Goal: Task Accomplishment & Management: Use online tool/utility

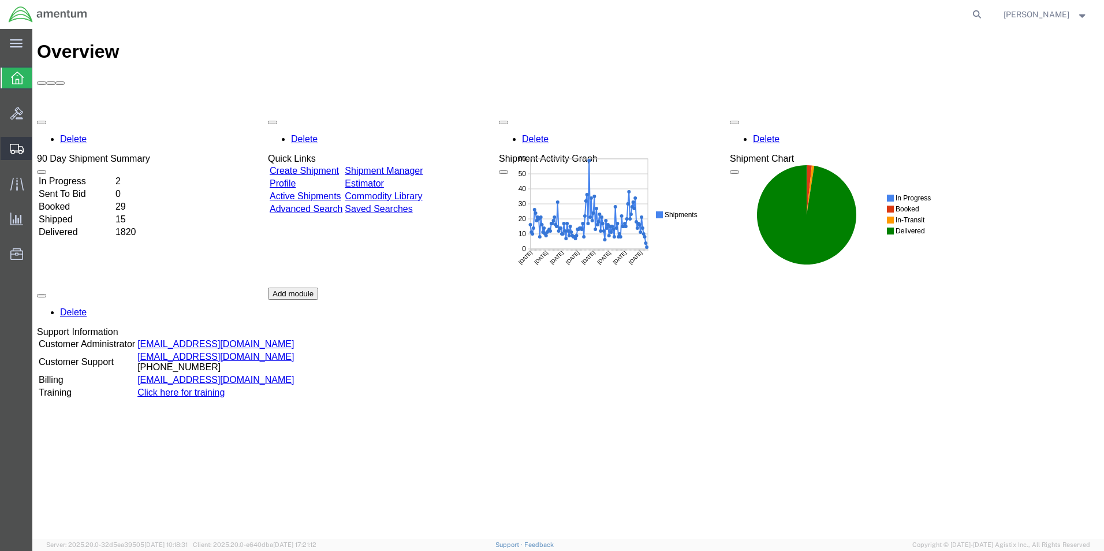
click at [0, 0] on span "Create from Template" at bounding box center [0, 0] width 0 height 0
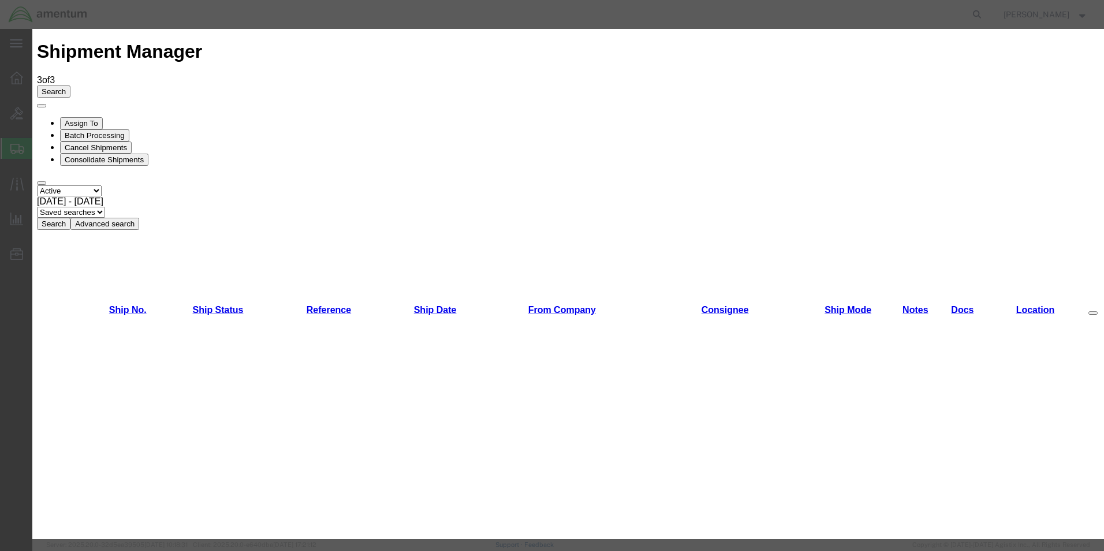
scroll to position [231, 0]
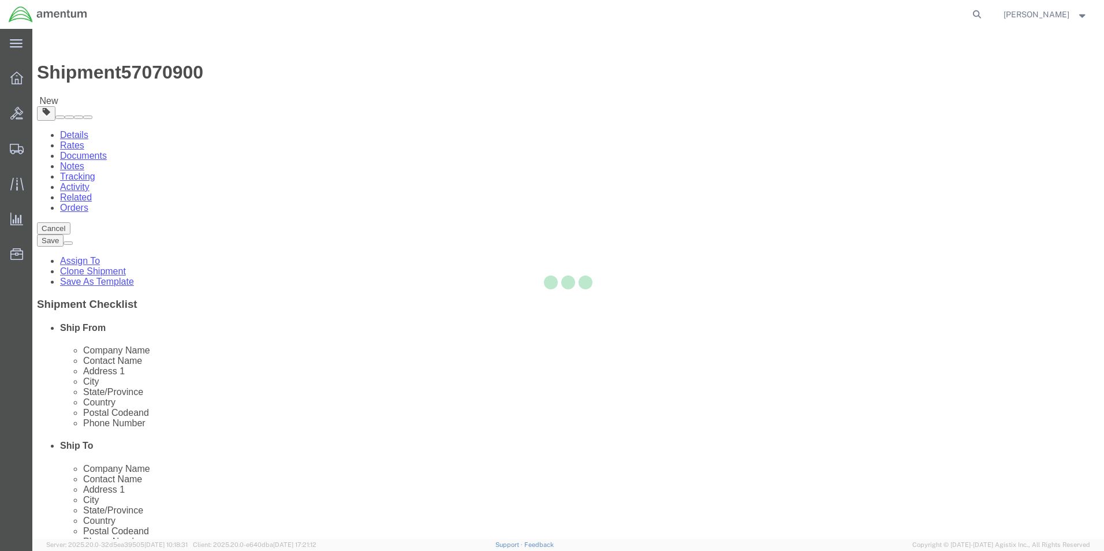
select select "49831"
select select "49941"
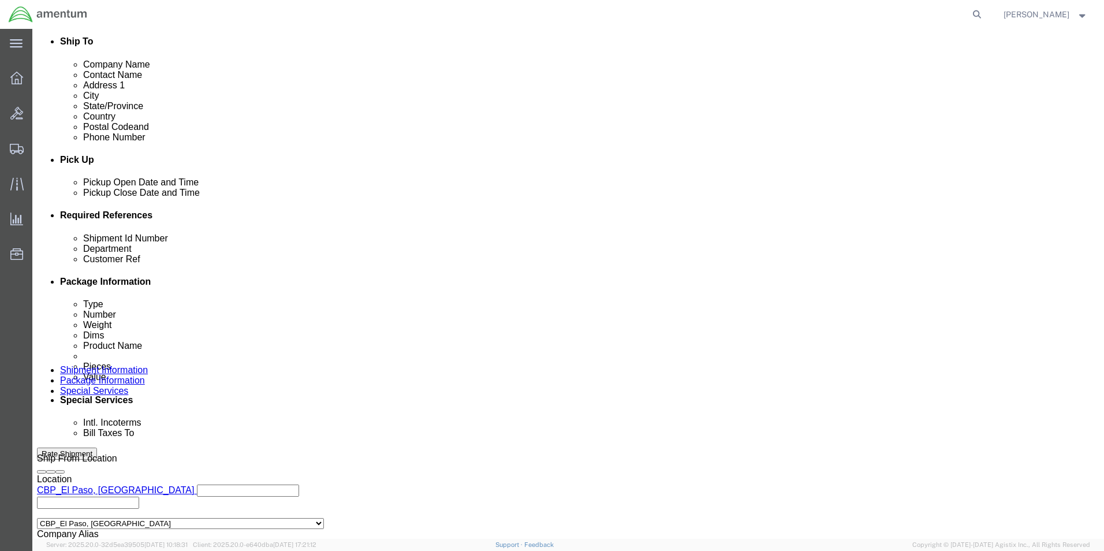
scroll to position [0, 17]
drag, startPoint x: 150, startPoint y: 304, endPoint x: 616, endPoint y: 349, distance: 468.1
click div "Shipment Id Number 321397/321404/321383/321350 Department CBP Select Account Ty…"
drag, startPoint x: 150, startPoint y: 328, endPoint x: 426, endPoint y: 340, distance: 276.7
click div "Shipment Id Number Department CBP Select Account Type Activity ID Airline Appoi…"
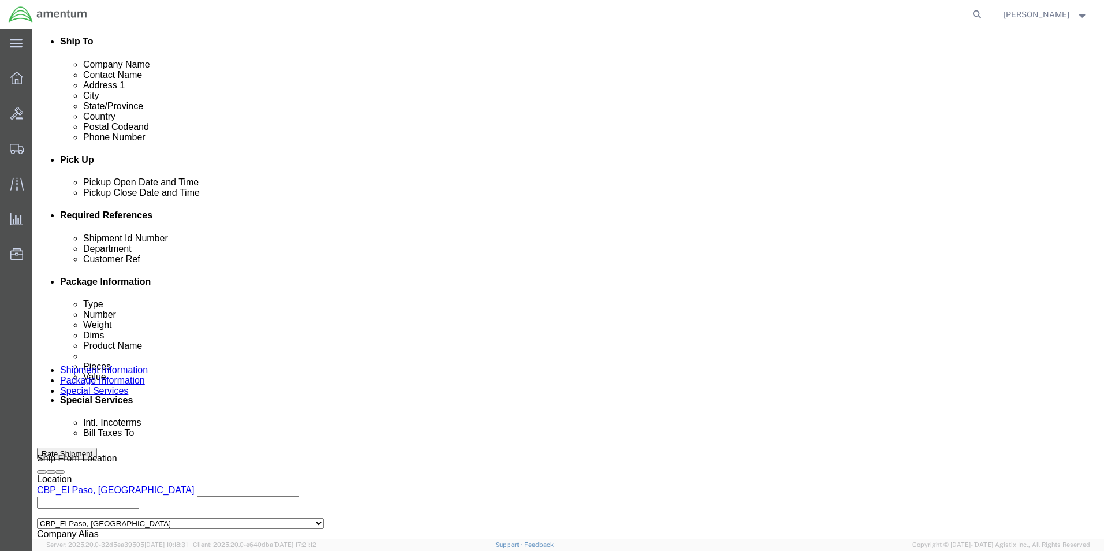
scroll to position [0, 0]
type input "usage"
click input "text"
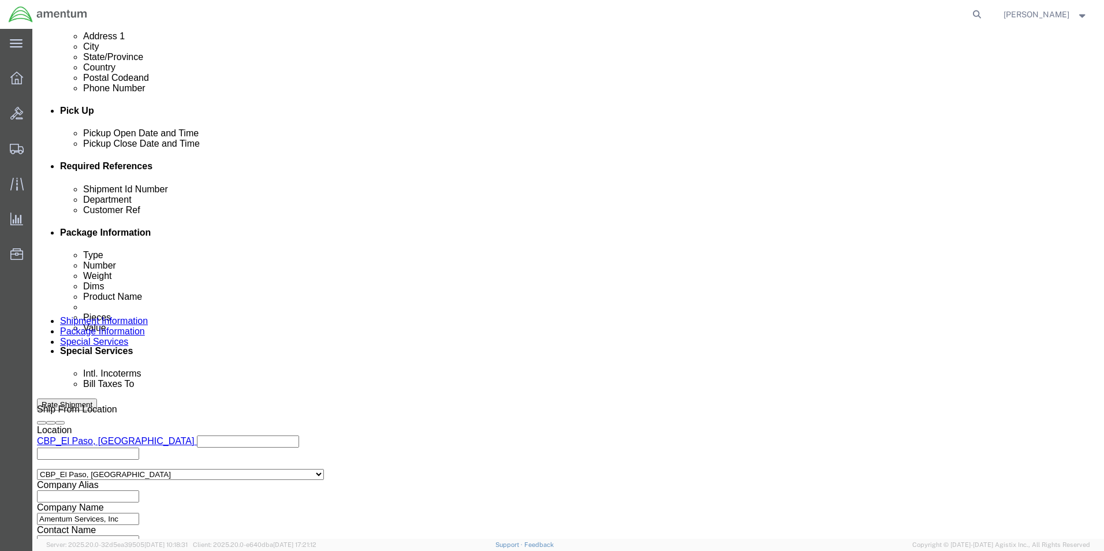
scroll to position [503, 0]
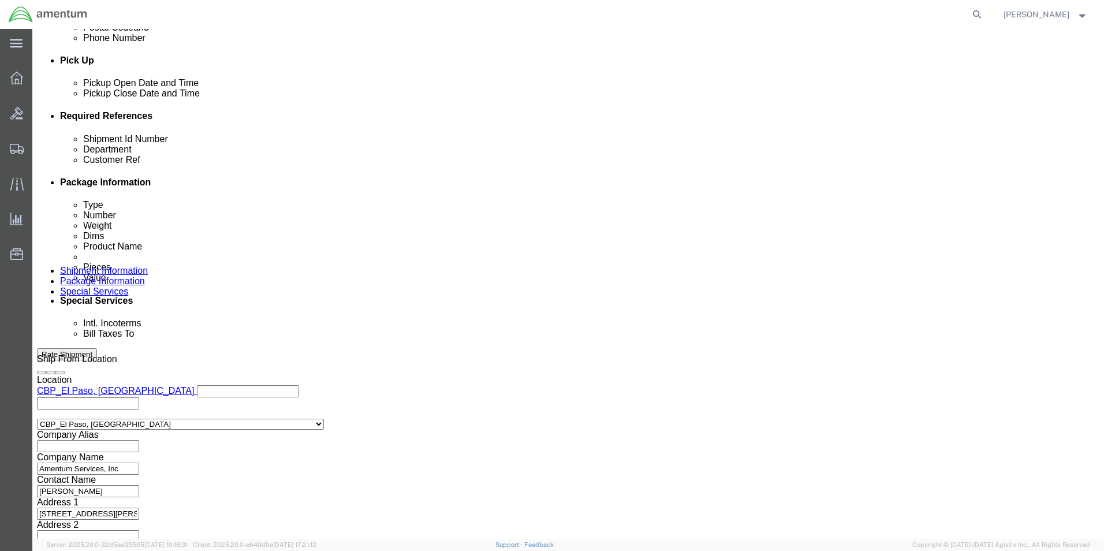
type input "usage"
click button "Continue"
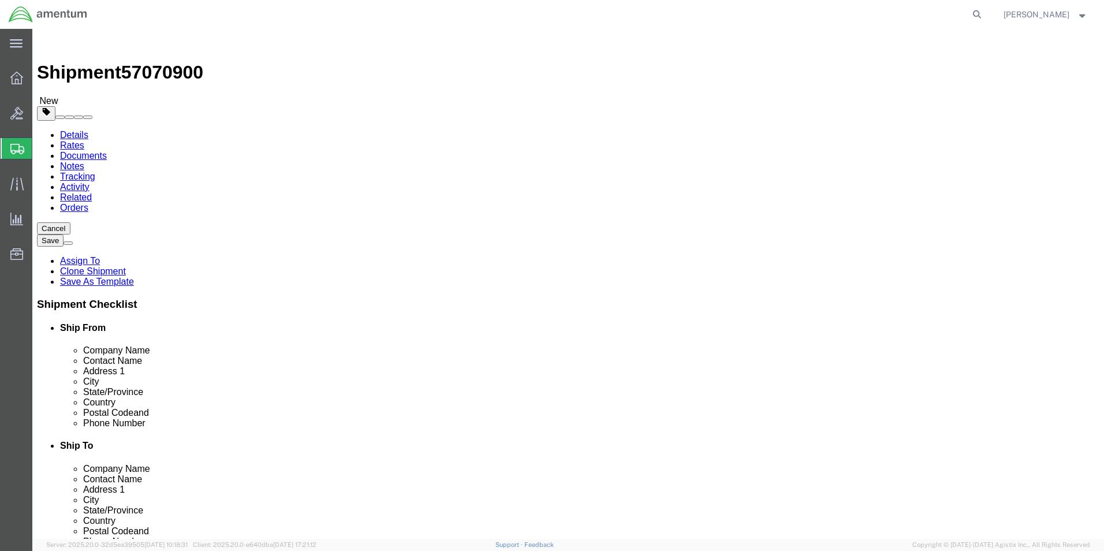
click span "button"
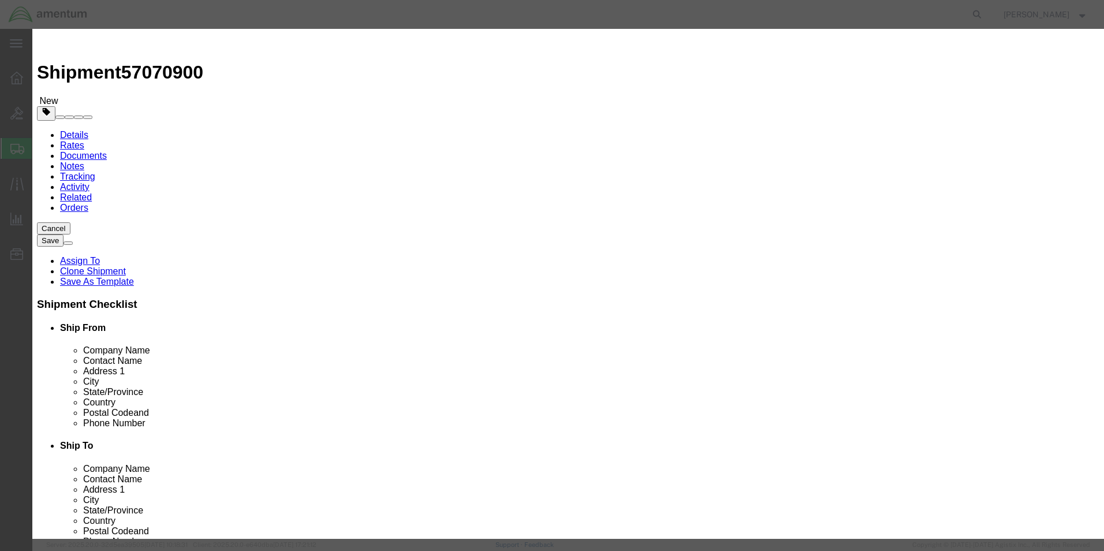
click button "Yes"
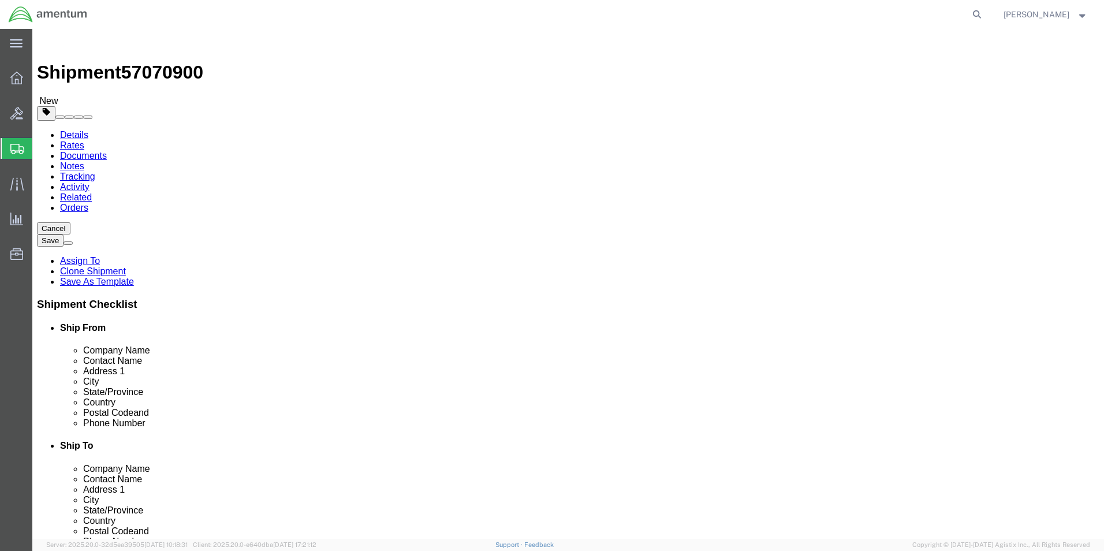
drag, startPoint x: 195, startPoint y: 268, endPoint x: 149, endPoint y: 272, distance: 46.4
click div "5.00 Select kgs lbs"
type input "1"
drag, startPoint x: 245, startPoint y: 246, endPoint x: 201, endPoint y: 251, distance: 44.1
click div "Length 12.00 x Width 12.00 x Height 8.00 Select cm ft in"
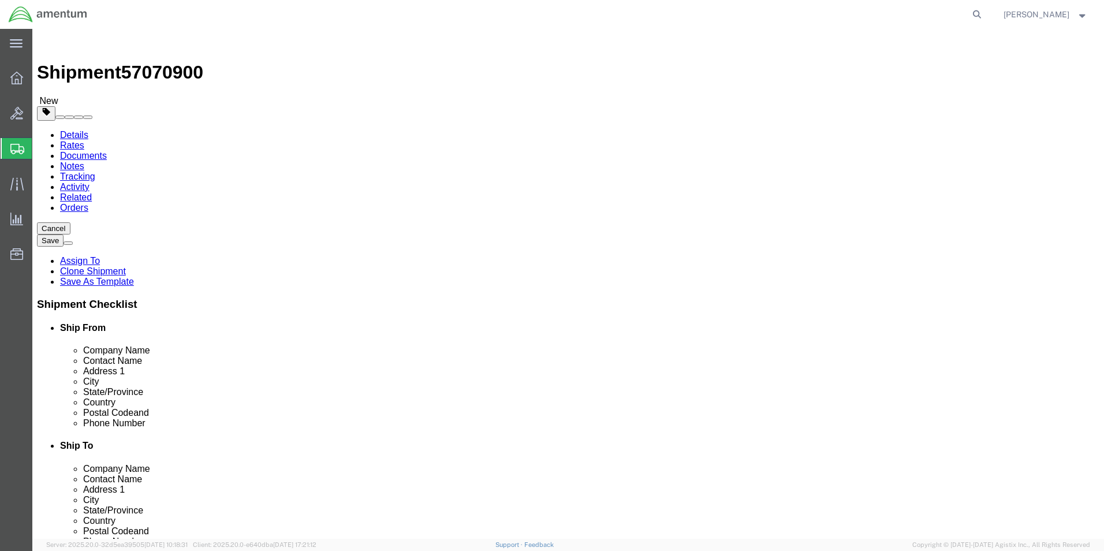
type input "10"
drag, startPoint x: 308, startPoint y: 242, endPoint x: 262, endPoint y: 245, distance: 45.7
click div "Length 12.00 x Width 10 x Height 8.00 Select cm ft in"
type input "0.25"
click div "1"
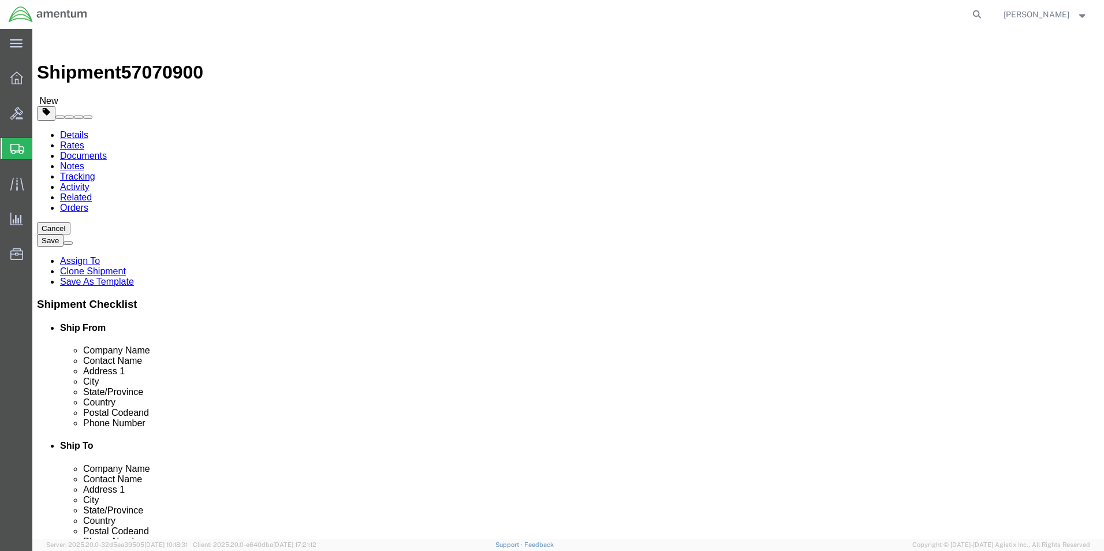
click dd "8.00 Each"
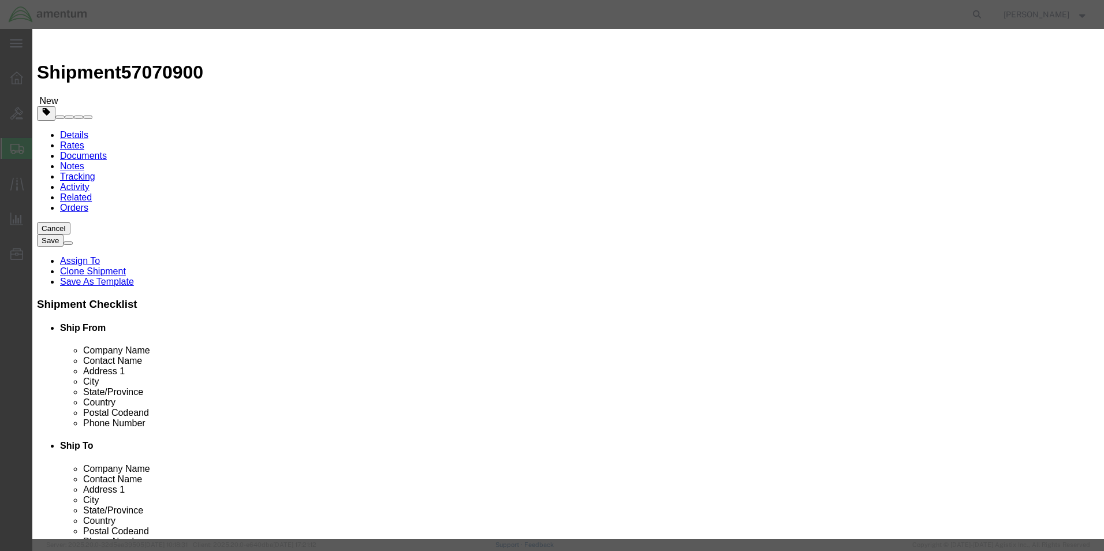
drag, startPoint x: 369, startPoint y: 113, endPoint x: 316, endPoint y: 113, distance: 53.1
click div "Pieces 8.00 Select Bag Barrels 100Board Feet Bottle Box Blister Pack Carats Can…"
type input "1"
click div "Class Select 50 55 60 65 70 85 92.5 100 125 175 250 300 400"
drag, startPoint x: 380, startPoint y: 134, endPoint x: 323, endPoint y: 137, distance: 57.2
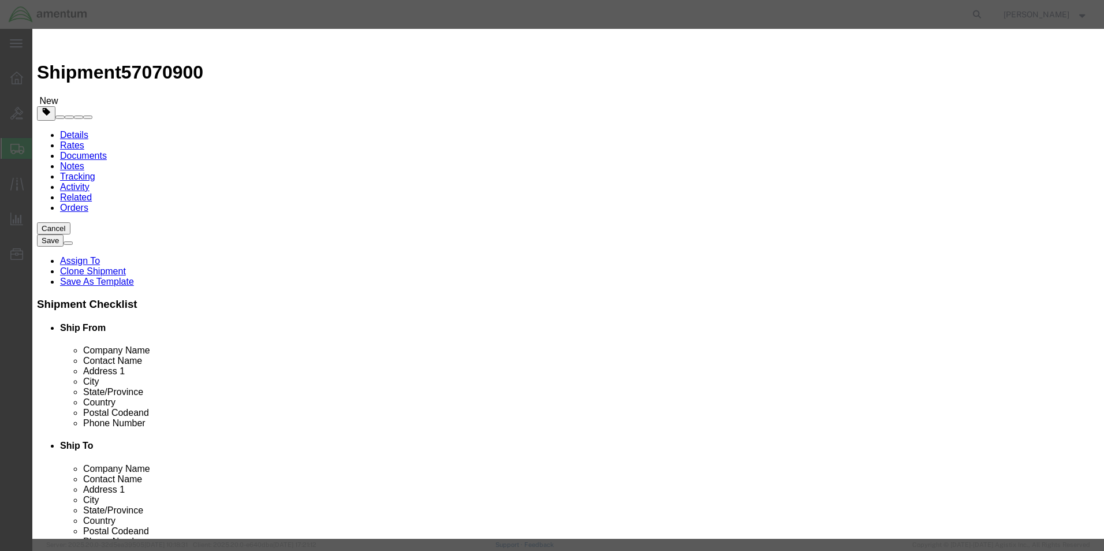
click div "Total Value 12.5 Select ADP AED AFN ALL AMD AOA ARS ATS AUD AWG AZN BAM BBD BDT…"
type input "100"
click div "Transport Notes"
click button "Save & Close"
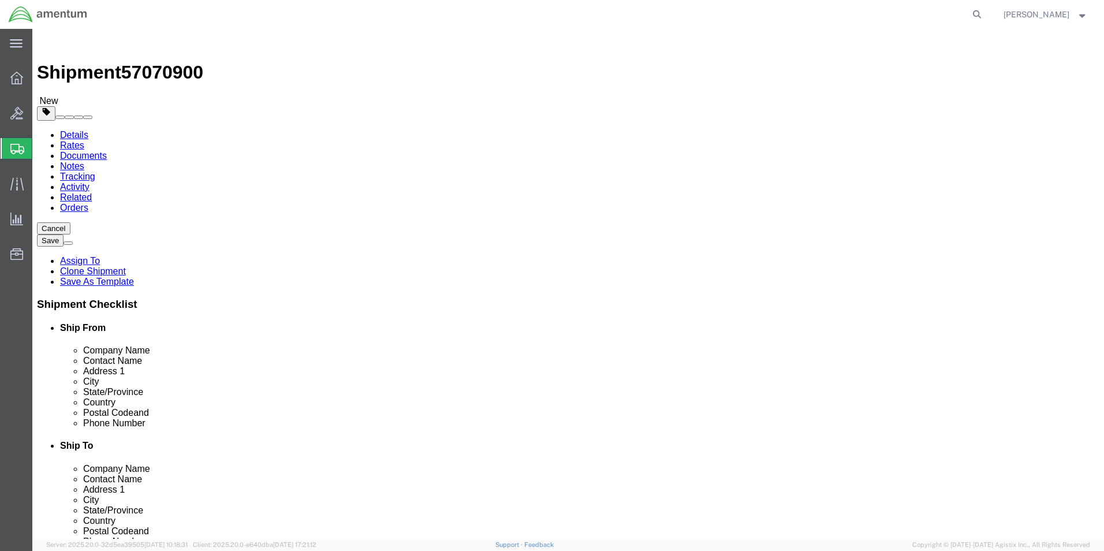
click button "Rate Shipment"
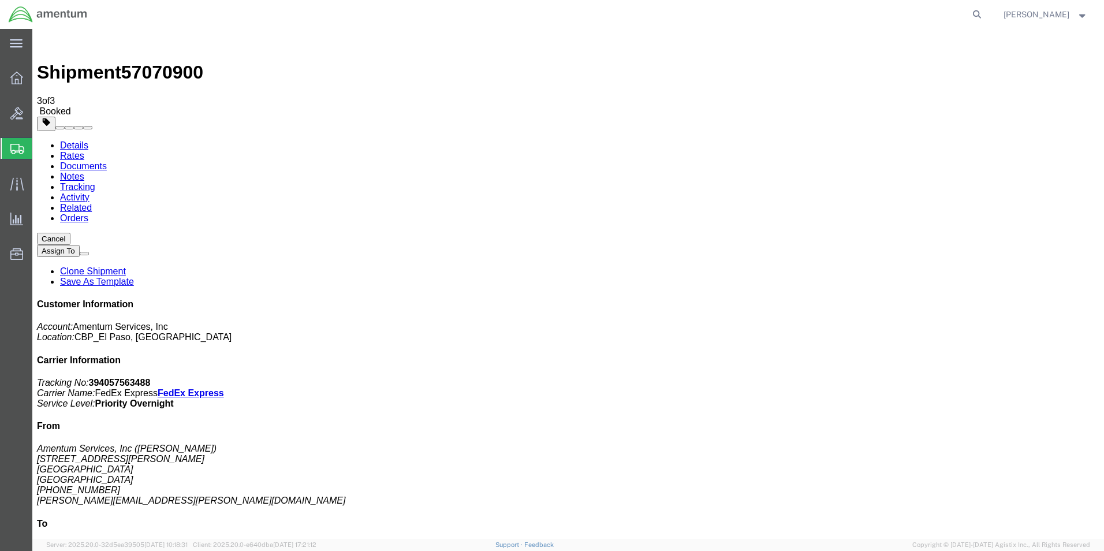
click at [0, 0] on span "Create from Template" at bounding box center [0, 0] width 0 height 0
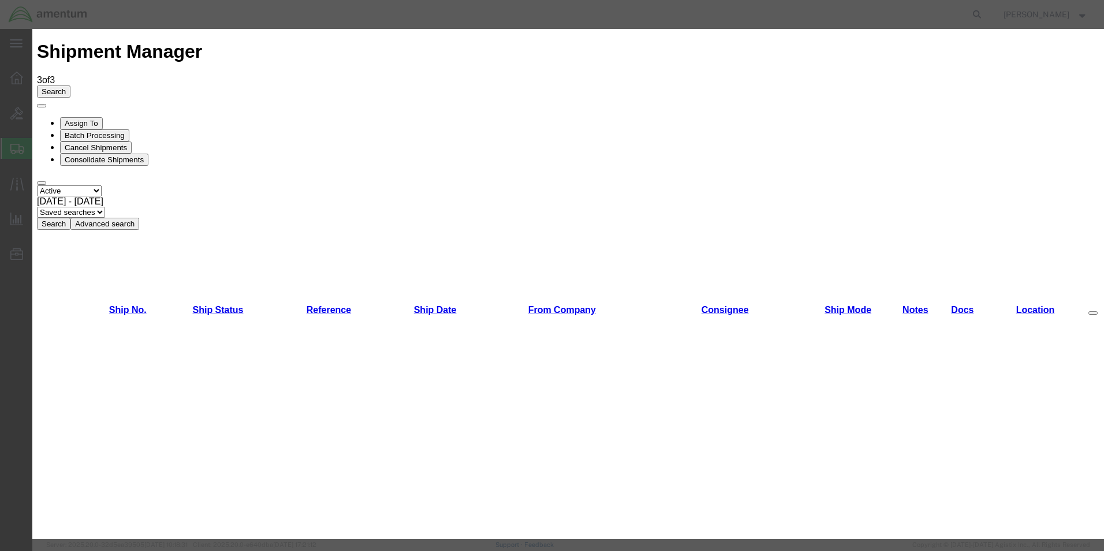
scroll to position [115, 0]
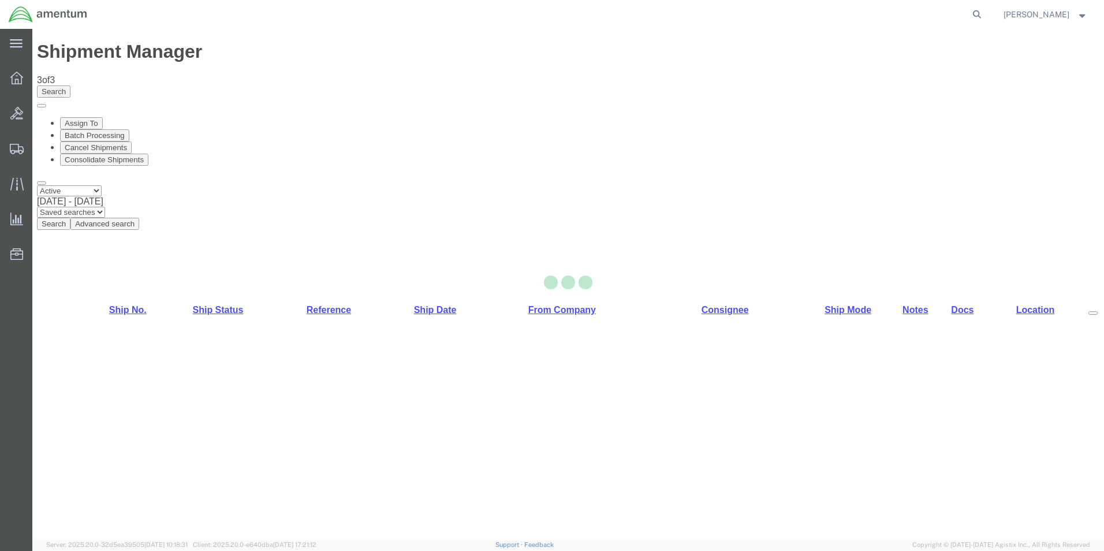
select select "49831"
select select "49932"
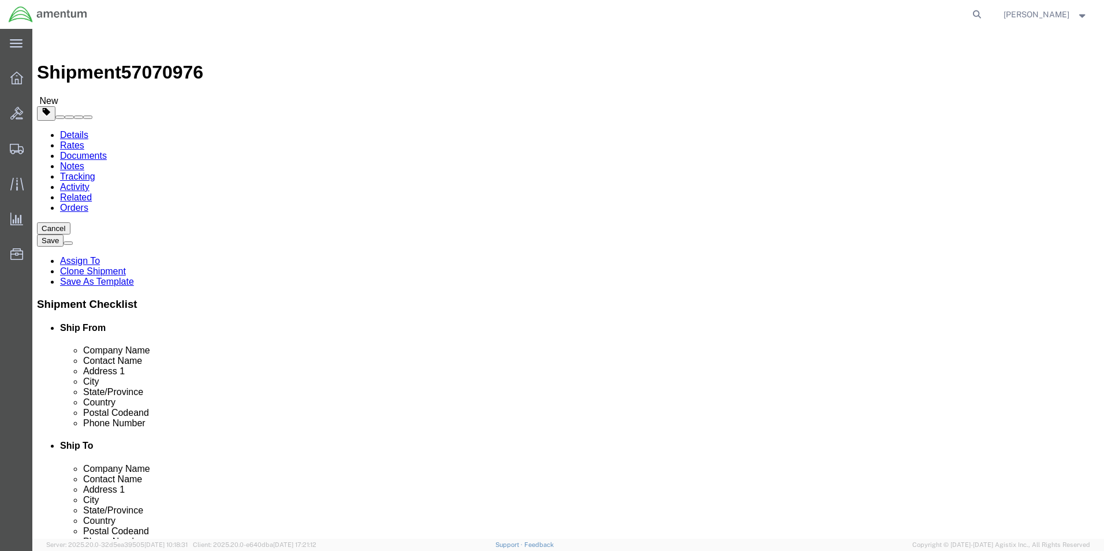
scroll to position [2213, 0]
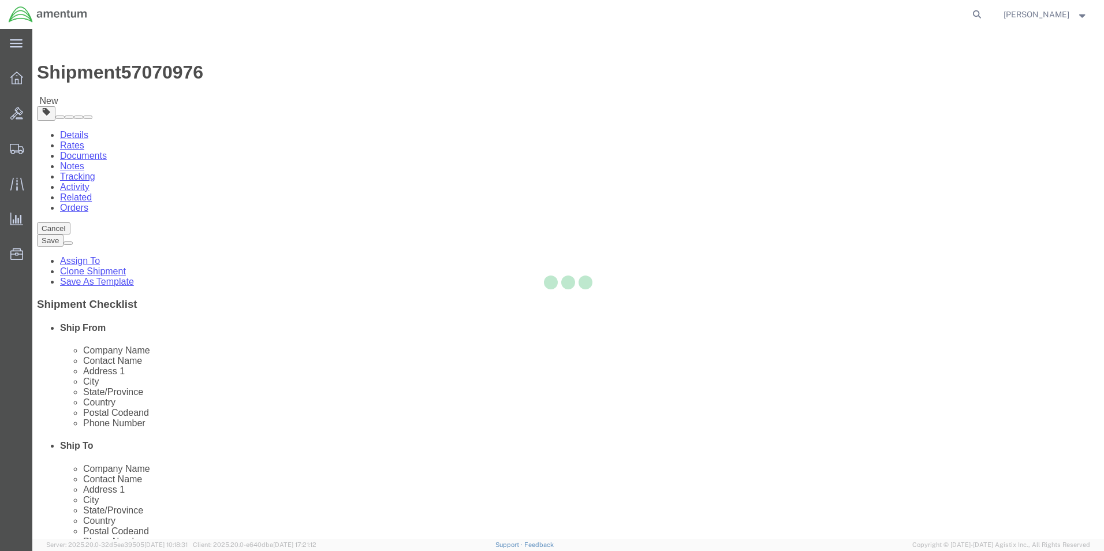
type input "59404"
type input "[PHONE_NUMBER]"
type input "[PERSON_NAME][EMAIL_ADDRESS][PERSON_NAME][DOMAIN_NAME]"
select select "MT"
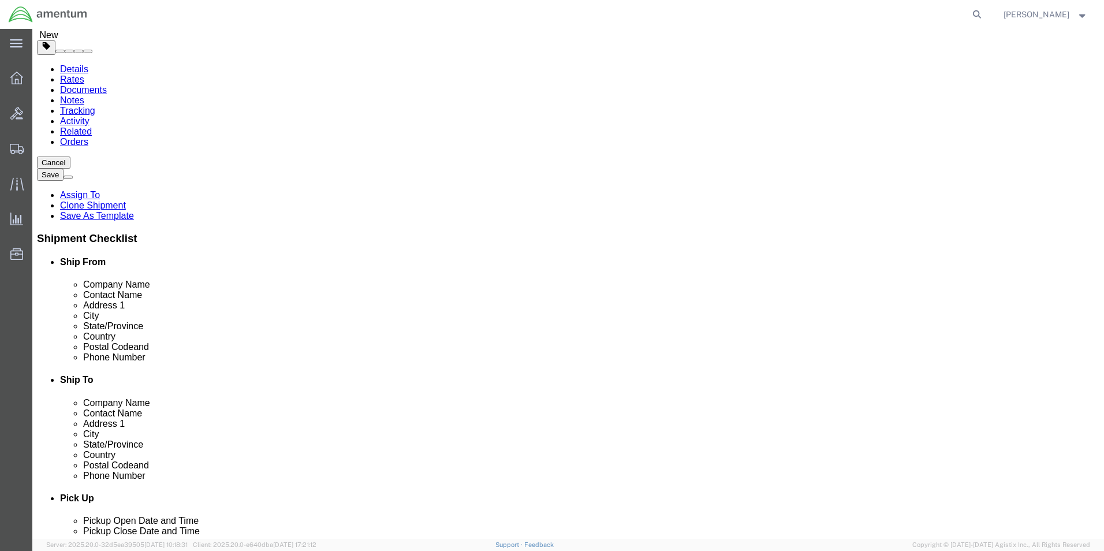
scroll to position [404, 0]
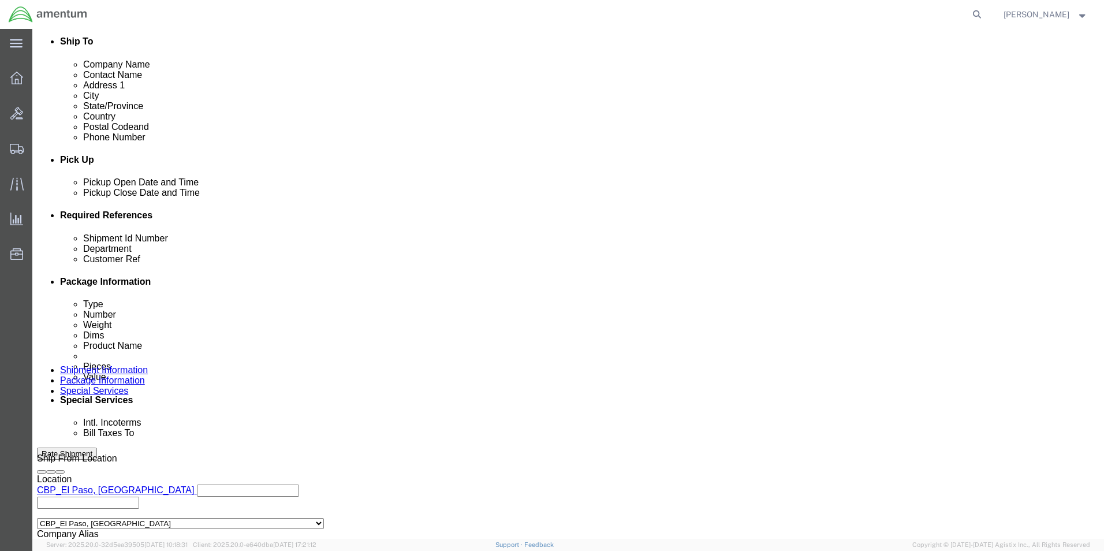
drag, startPoint x: 219, startPoint y: 310, endPoint x: 156, endPoint y: 316, distance: 62.6
click div "Shipment Id Number 327294"
type input "3"
type input "usage"
drag, startPoint x: 201, startPoint y: 327, endPoint x: 107, endPoint y: 323, distance: 94.8
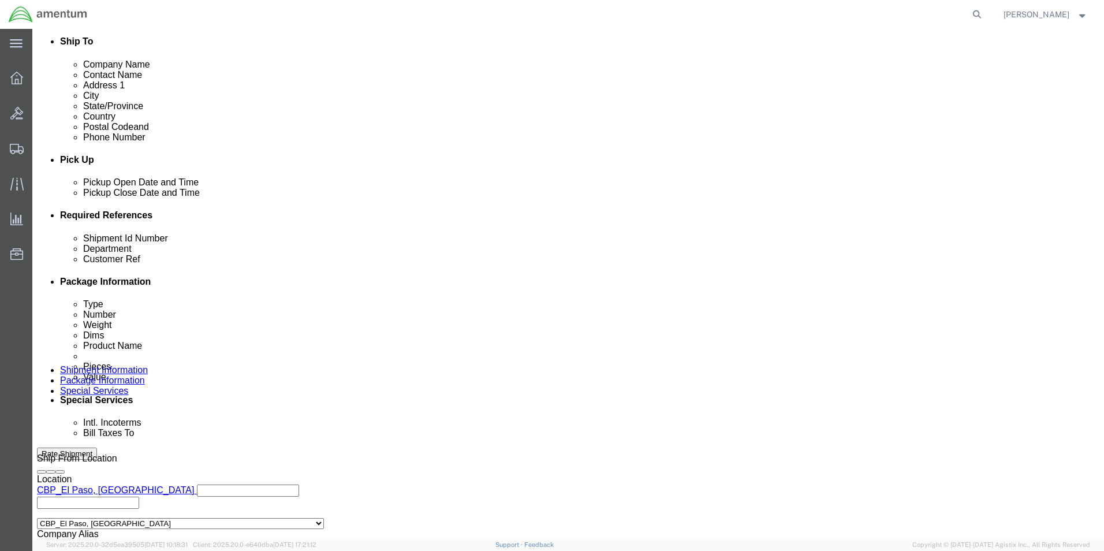
click div "Customer Ref 327294"
type input "usage"
click input "6118.03.03.2219.000.ENO.0000"
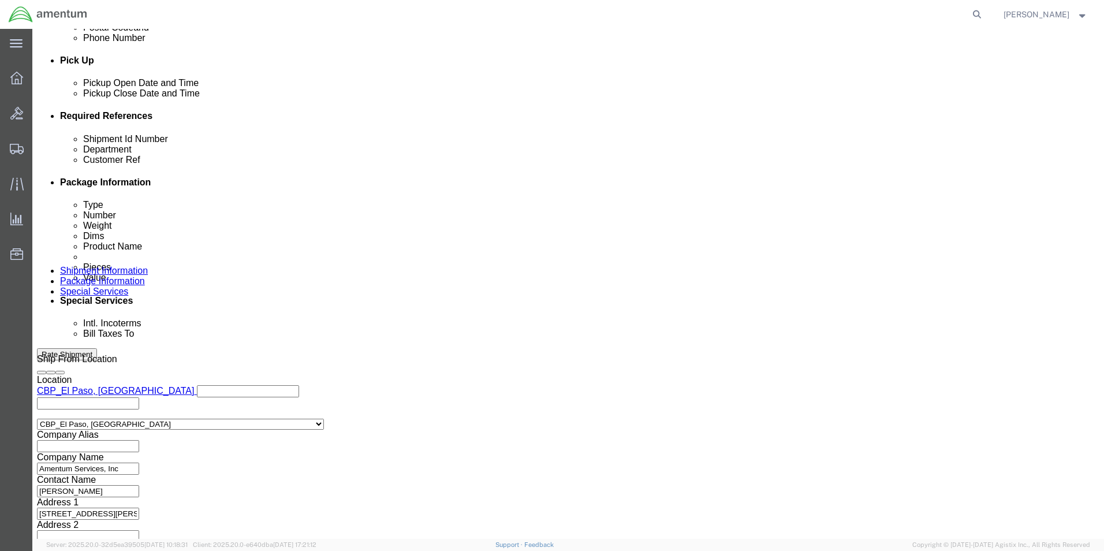
type input "6118.03.03.2219.000.GFL.0000"
click button "Continue"
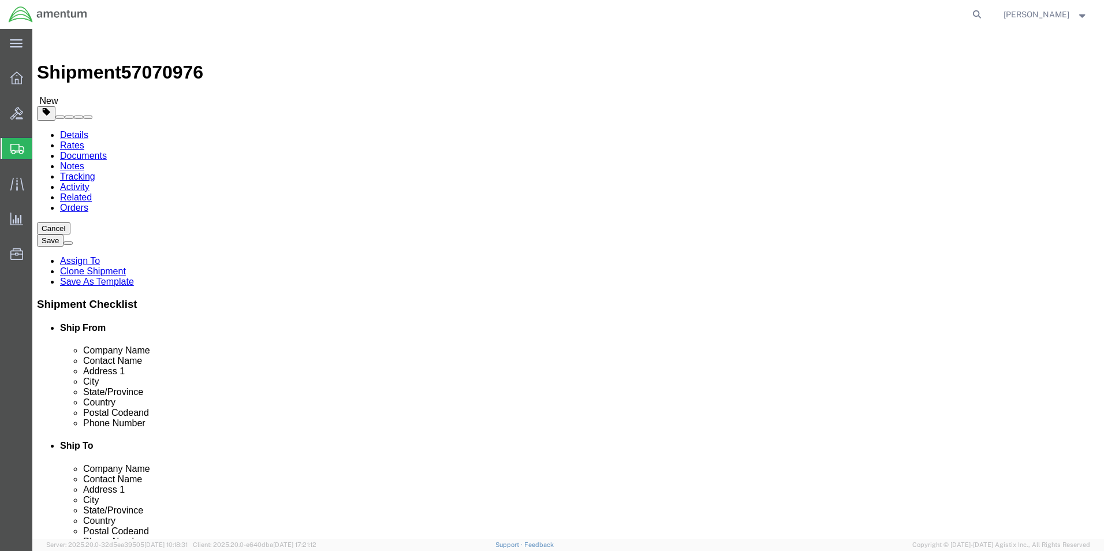
drag, startPoint x: 193, startPoint y: 242, endPoint x: 162, endPoint y: 260, distance: 36.2
click div "Package Type Select Bale(s) Basket(s) Bolt(s) Bottle(s) Buckets Bulk Bundle(s) …"
type input "3"
type input "12"
type input "10"
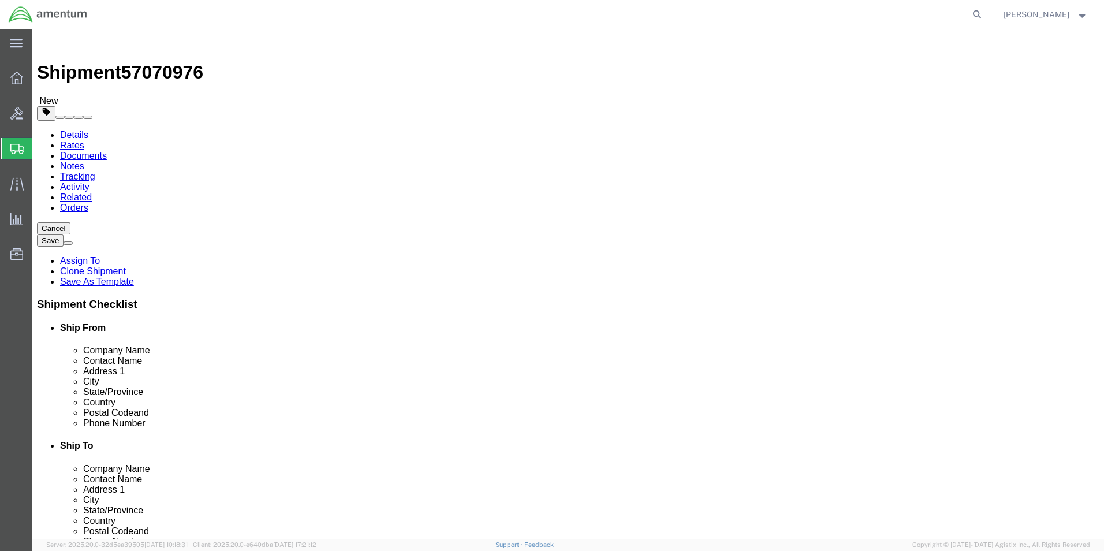
type input "0.25"
drag, startPoint x: 185, startPoint y: 266, endPoint x: 118, endPoint y: 268, distance: 66.4
click div "Weight 14.00 Select kgs lbs Ship. t°"
type input "1"
click p "AIRCRAFT PARTS"
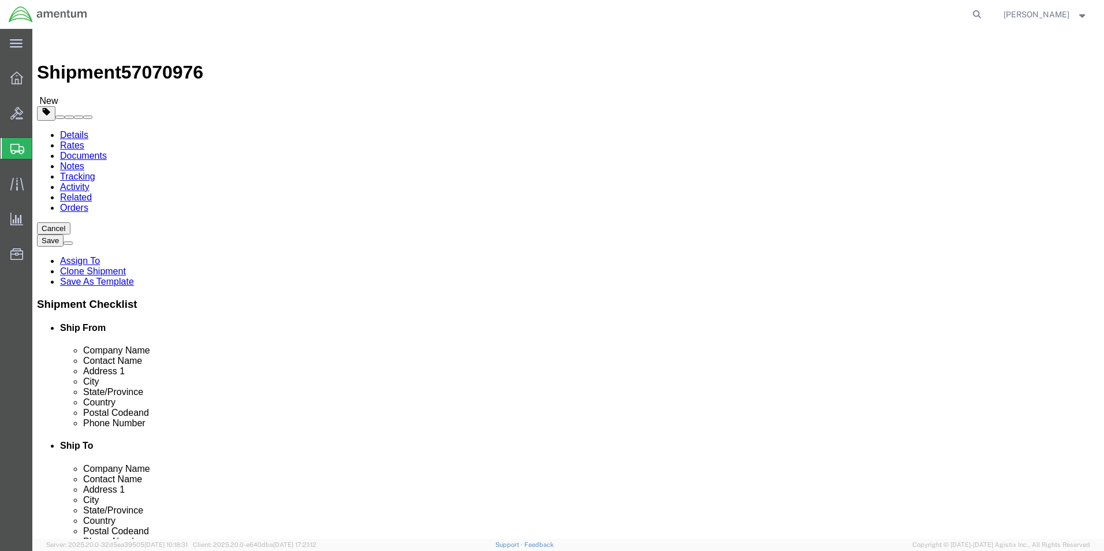
click dd "96.00 Each"
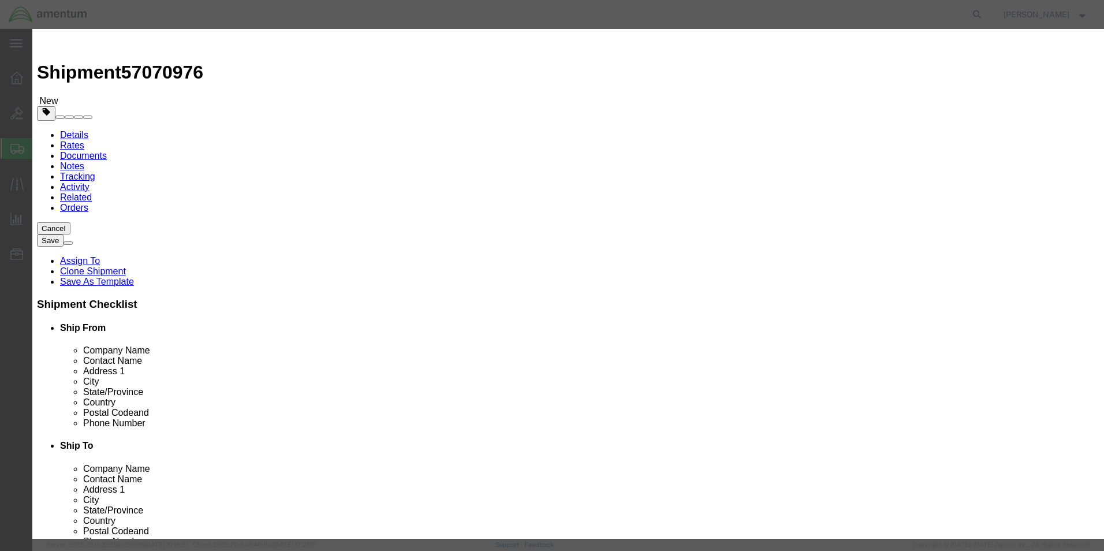
drag, startPoint x: 341, startPoint y: 110, endPoint x: 323, endPoint y: 110, distance: 18.5
click div "Pieces 96.00 Select Bag Barrels 100Board Feet Bottle Box Blister Pack Carats Ca…"
type input "1"
click div "Commodity library"
click div "Total Value Total value of all the pieces 1.04 Select ADP AED AFN ALL AMD AOA A…"
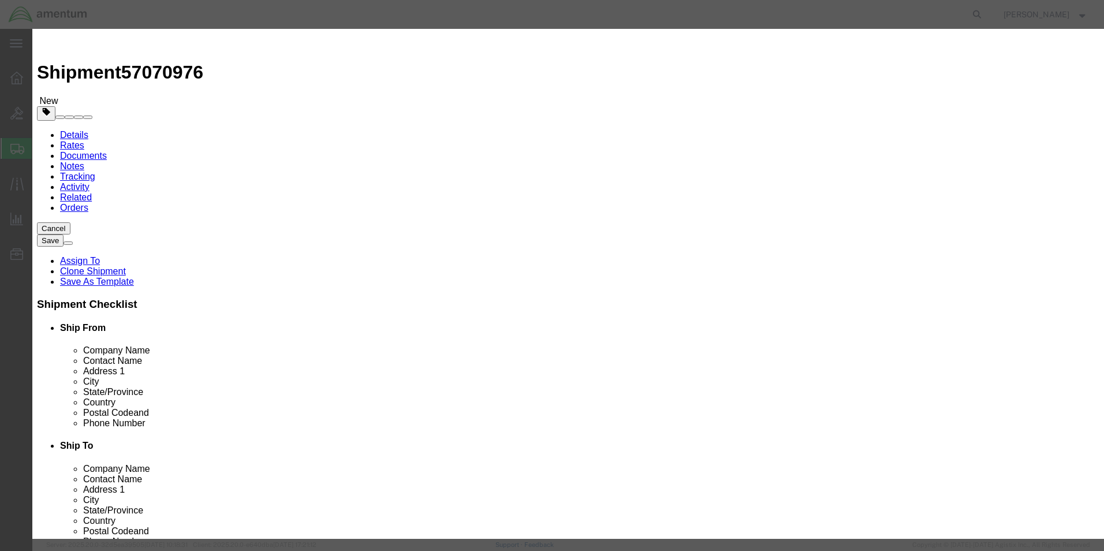
type input "100"
click h3 "Edit content"
click button "Save & Close"
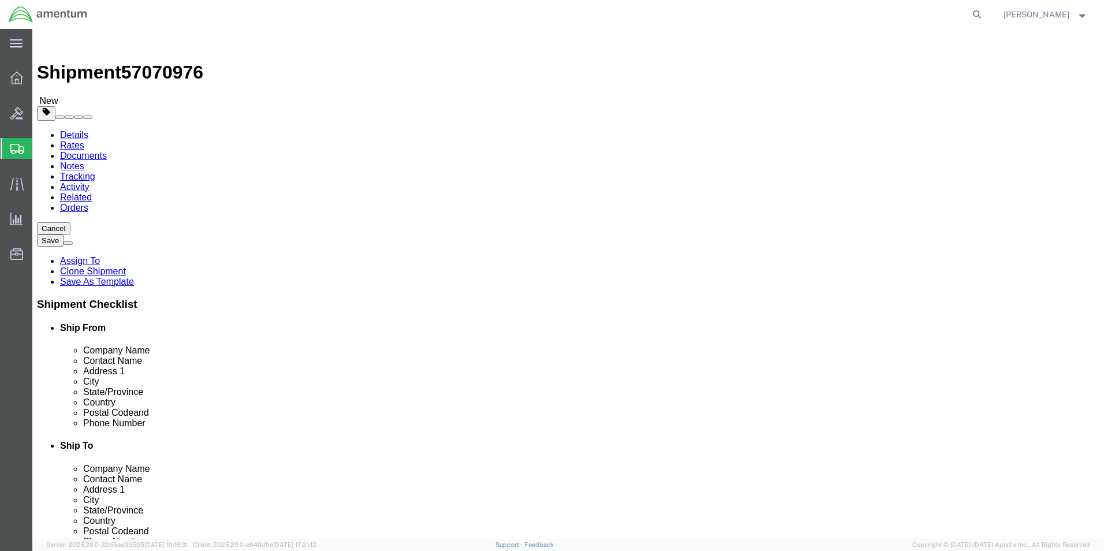
click button "Continue"
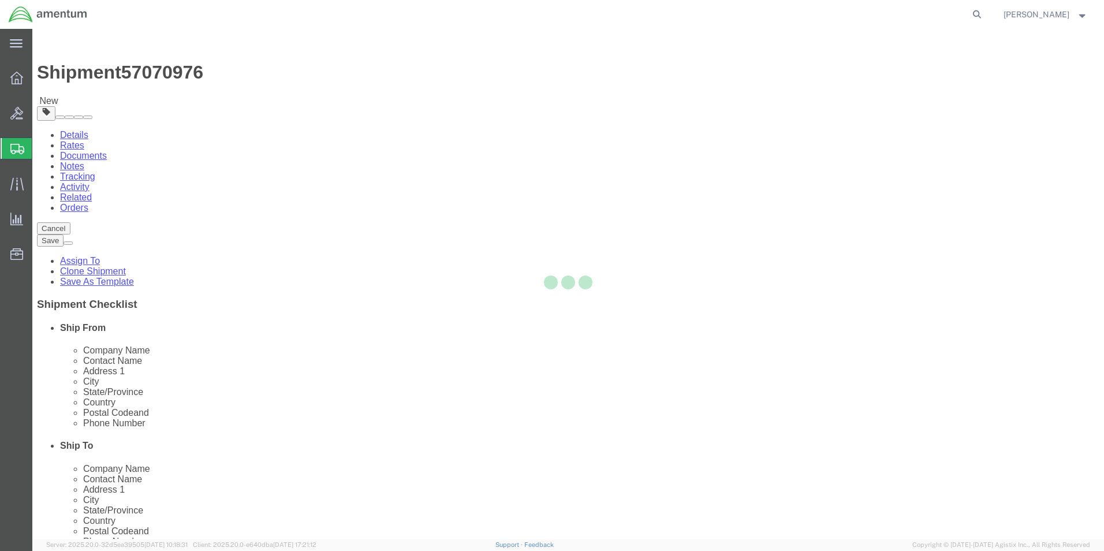
select select
select select "DEPARTMENT"
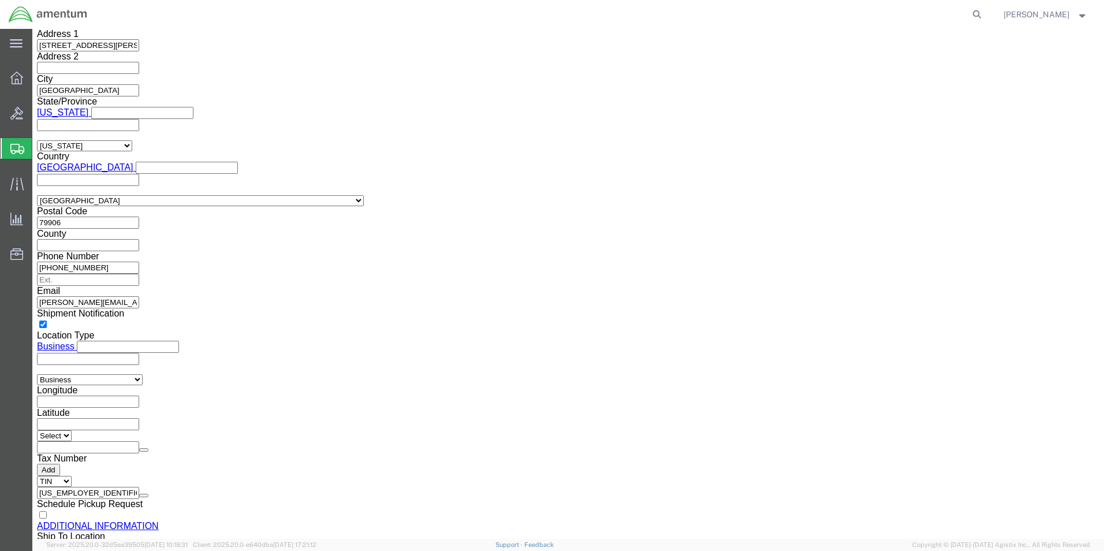
scroll to position [1059, 0]
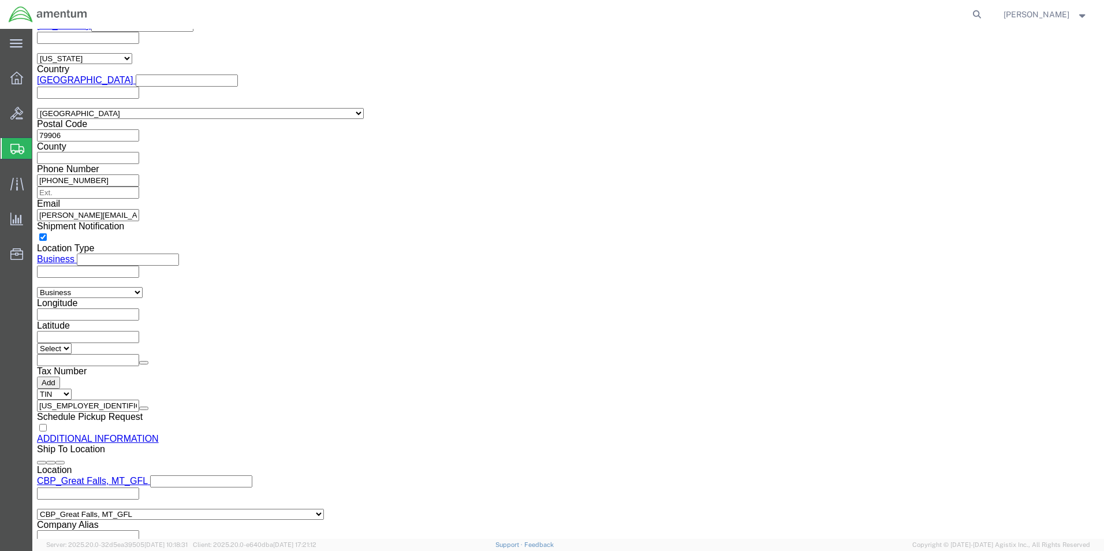
click link "Save As Template"
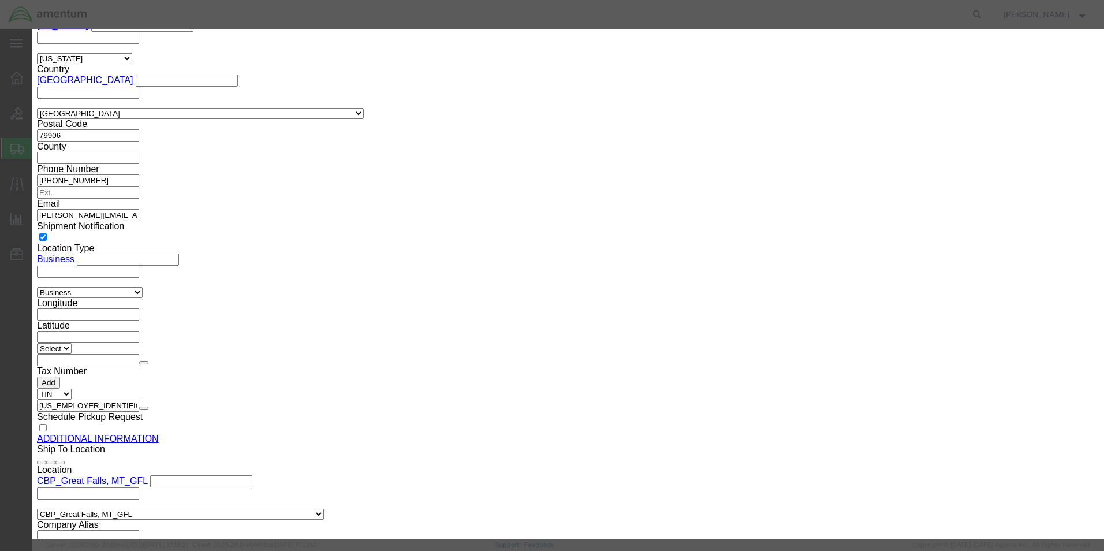
click div "Save as Select #SAC TO BROWN FOR BOXES 1VISION 340 AVATION SERVICES LLC AC1-25L…"
type input "CBP/GFL"
click button "Save"
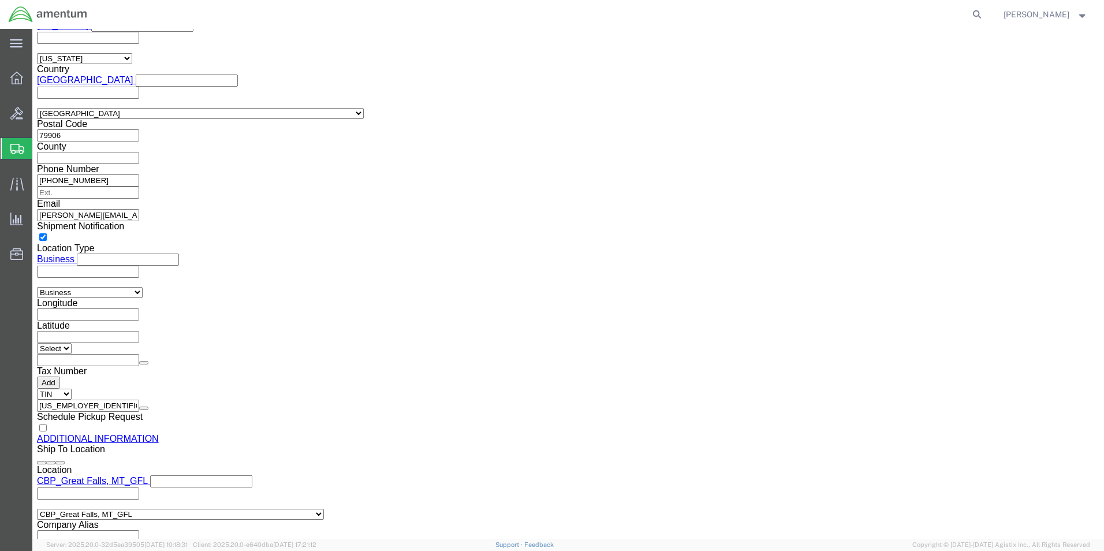
click button "Rate Shipment"
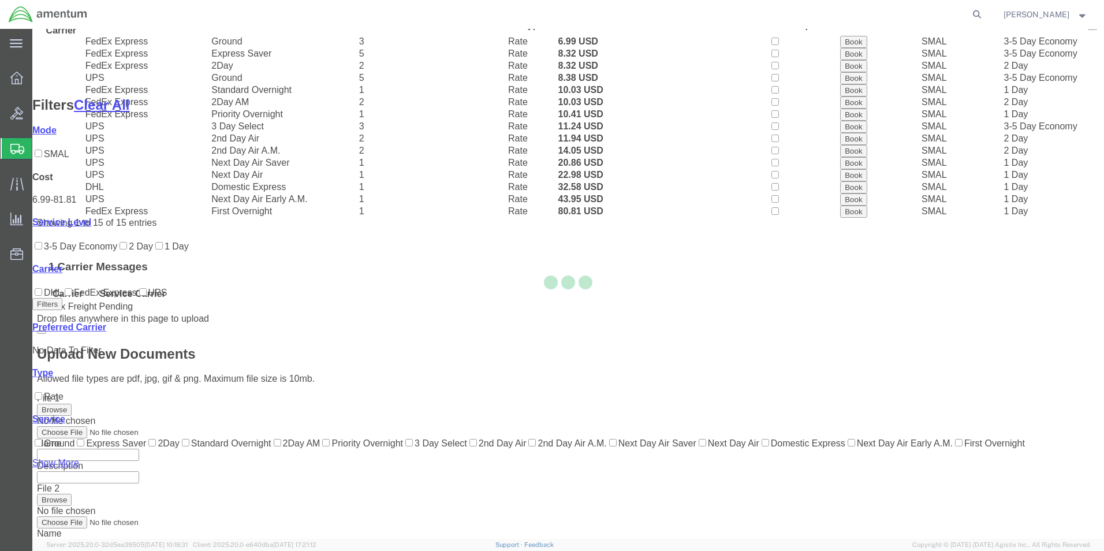
scroll to position [47, 0]
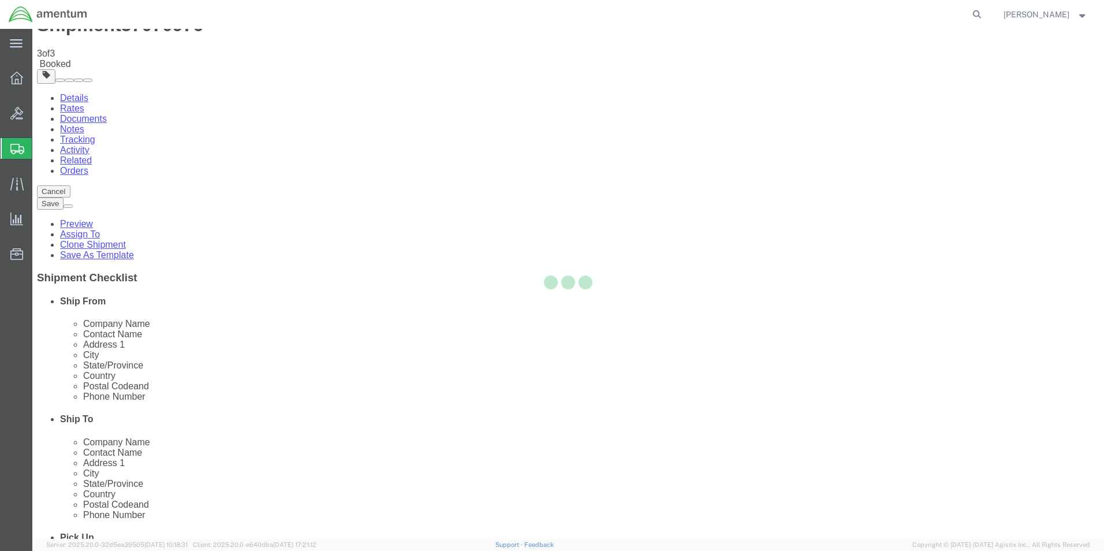
scroll to position [0, 0]
